Goal: Transaction & Acquisition: Purchase product/service

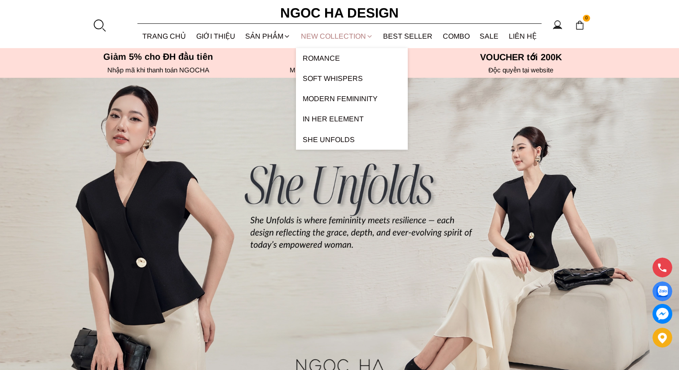
click at [338, 39] on link "NEW COLLECTION" at bounding box center [337, 36] width 83 height 24
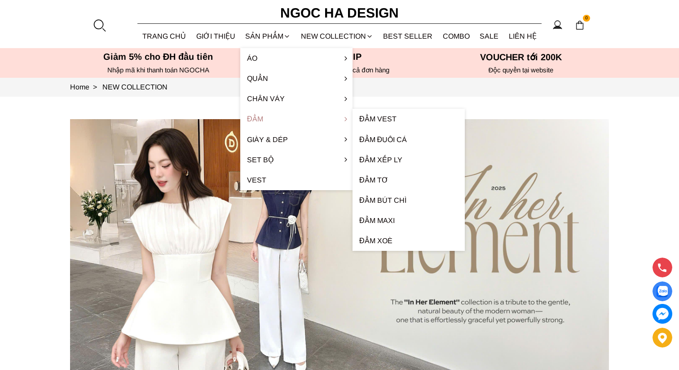
click at [266, 123] on link "Đầm" at bounding box center [296, 119] width 112 height 20
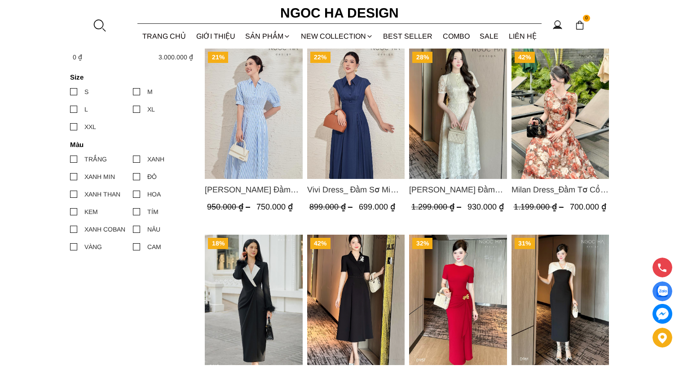
scroll to position [418, 0]
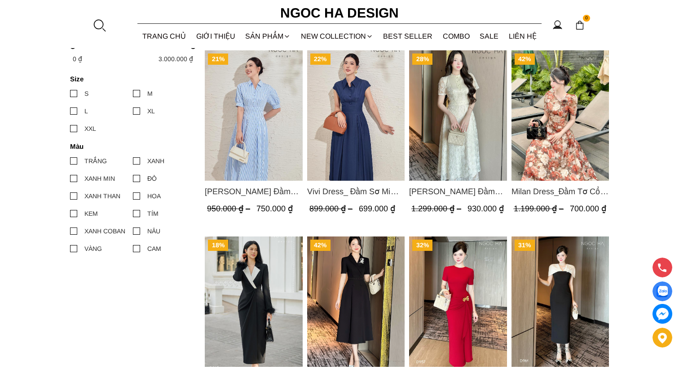
click at [258, 138] on img "Product image - Valerie Dress_ Đầm Sơ Mi Kẻ Sọc Xanh D1001" at bounding box center [254, 115] width 98 height 130
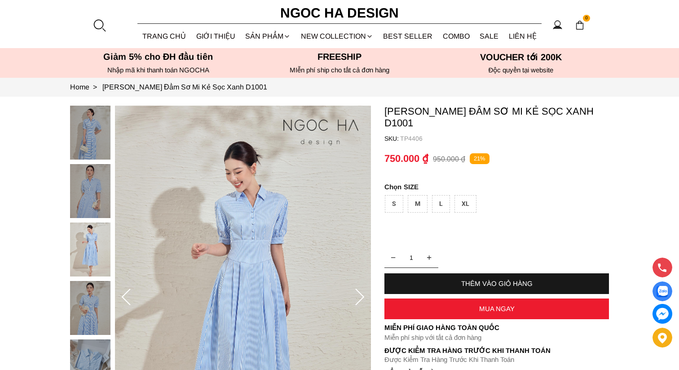
click at [99, 290] on img at bounding box center [90, 308] width 40 height 54
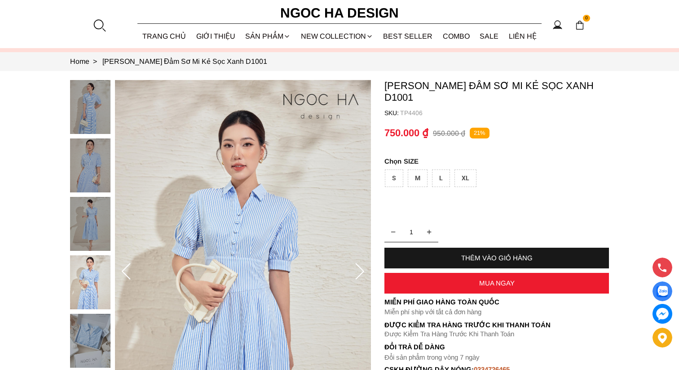
scroll to position [33, 0]
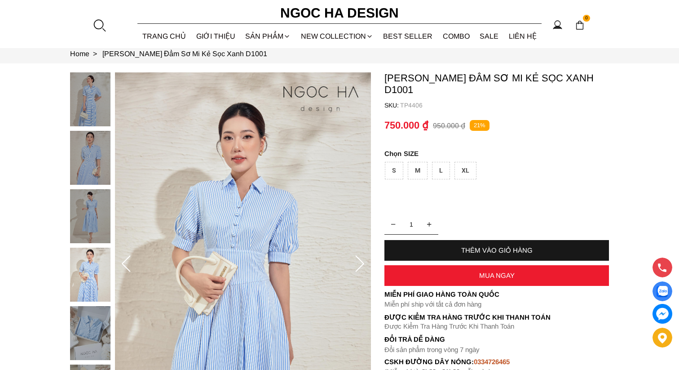
click at [93, 326] on img at bounding box center [90, 333] width 40 height 54
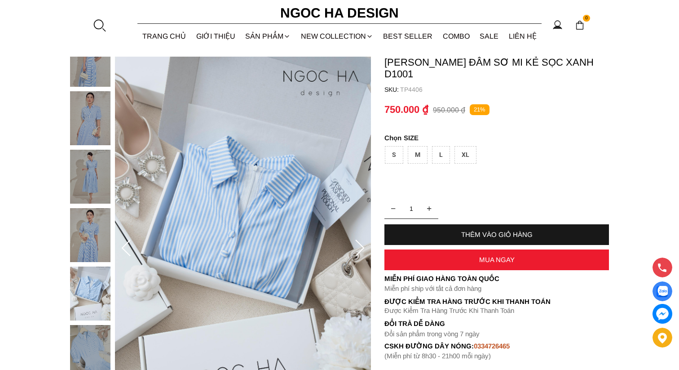
scroll to position [49, 0]
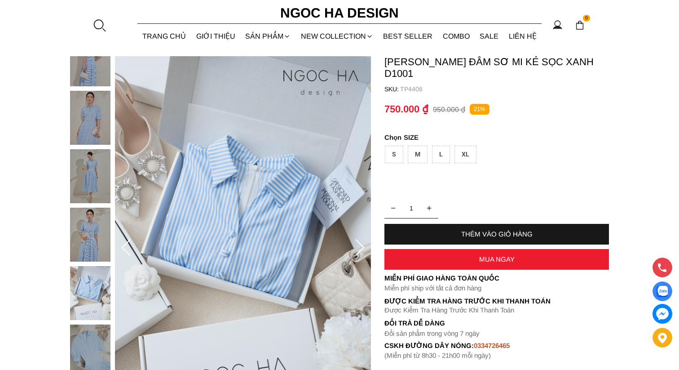
click at [102, 369] on img at bounding box center [90, 351] width 40 height 54
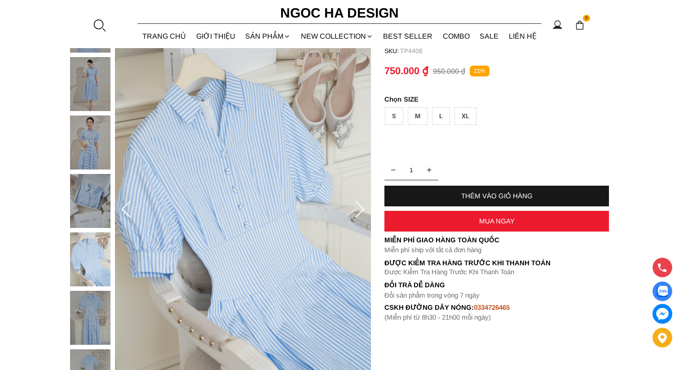
scroll to position [98, 0]
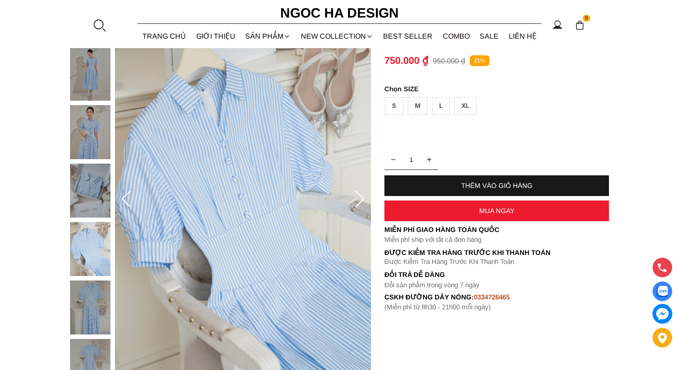
click at [106, 354] on img at bounding box center [90, 366] width 40 height 54
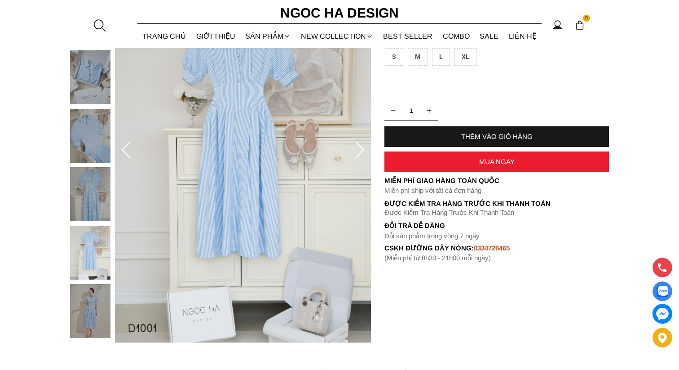
scroll to position [151, 0]
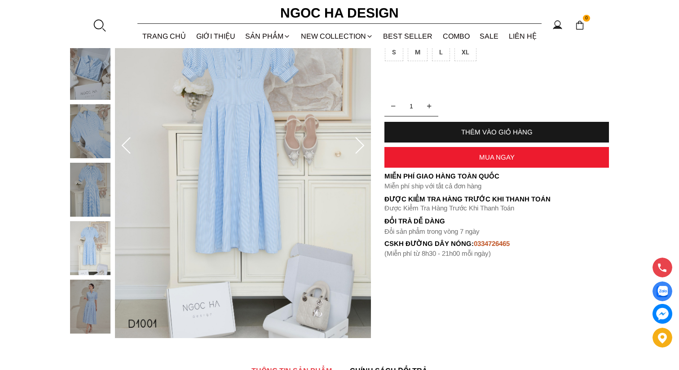
click at [86, 301] on img at bounding box center [90, 306] width 40 height 54
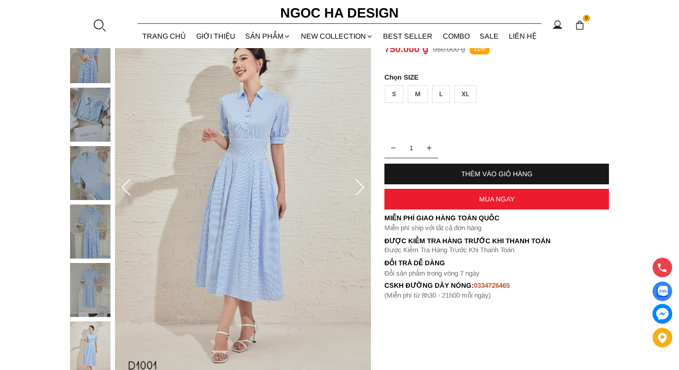
scroll to position [109, 0]
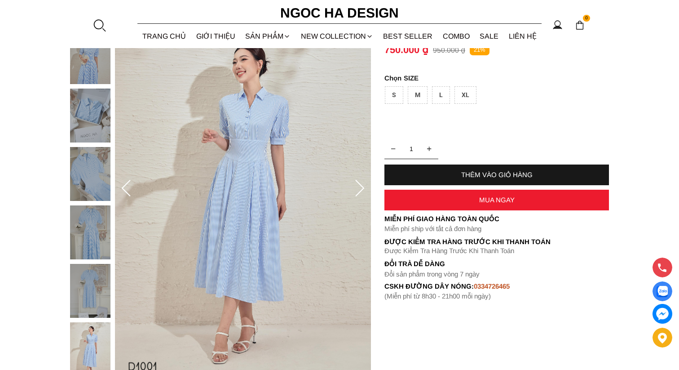
click at [469, 91] on div "XL" at bounding box center [466, 95] width 22 height 18
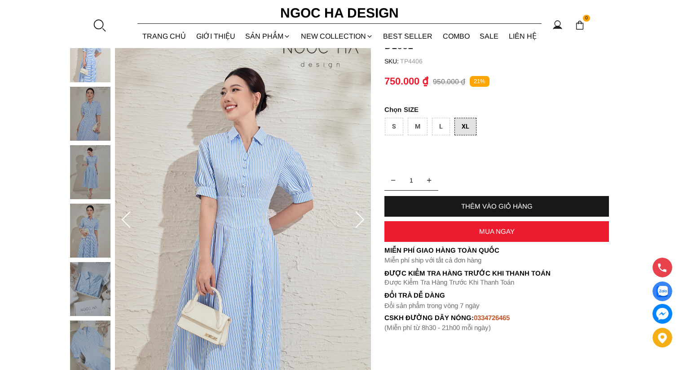
scroll to position [72, 0]
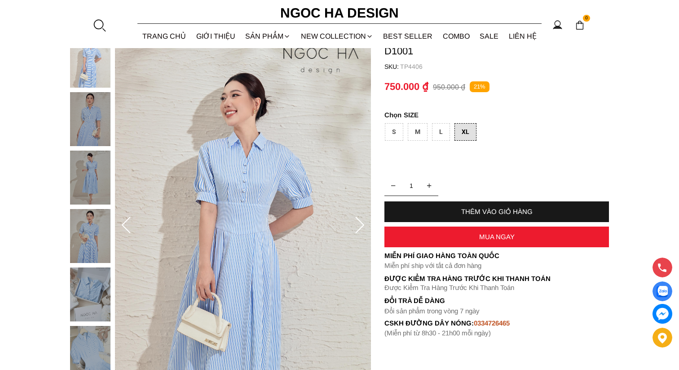
click at [475, 203] on div "THÊM VÀO GIỎ HÀNG" at bounding box center [497, 211] width 225 height 21
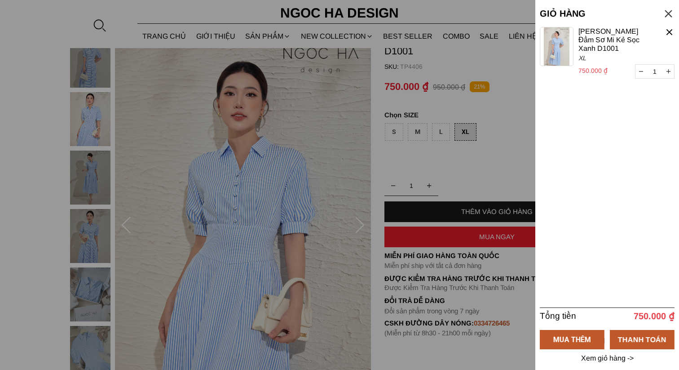
click at [534, 303] on div at bounding box center [339, 185] width 679 height 370
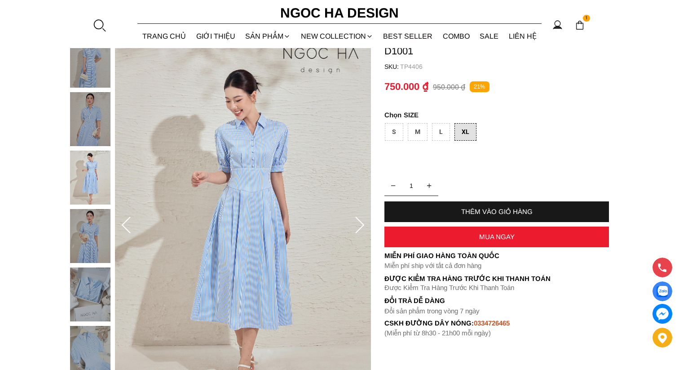
click at [664, 293] on img at bounding box center [662, 291] width 11 height 11
